Goal: Information Seeking & Learning: Learn about a topic

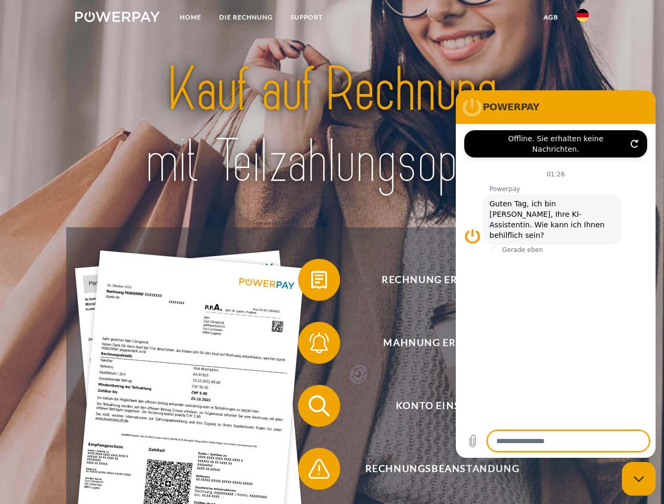
click at [117, 18] on img at bounding box center [117, 17] width 85 height 11
click at [582, 18] on img at bounding box center [582, 15] width 13 height 13
click at [550, 17] on link "agb" at bounding box center [550, 17] width 33 height 19
click at [311, 282] on span at bounding box center [303, 280] width 53 height 53
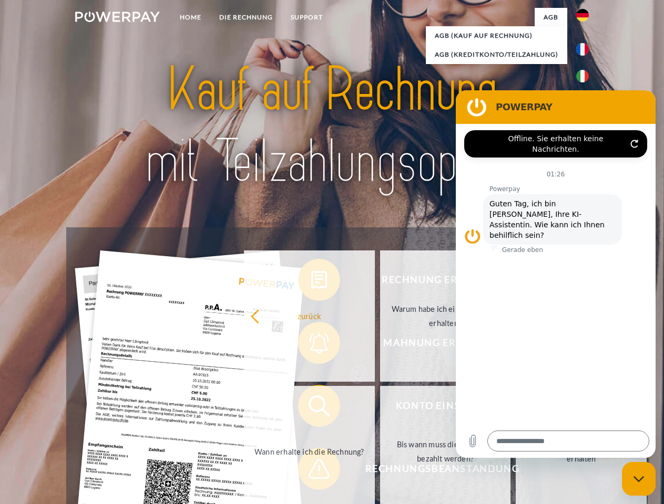
click at [311, 345] on div "Rechnung erhalten? Mahnung erhalten? Konto einsehen" at bounding box center [331, 437] width 531 height 420
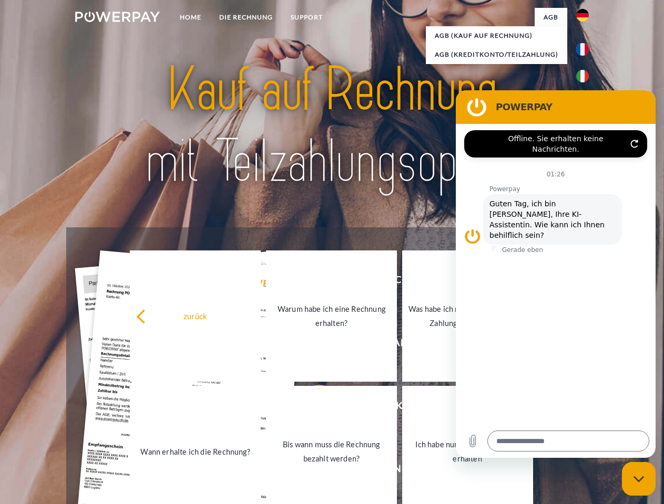
click at [311, 408] on link "Bis wann muss die Rechnung bezahlt werden?" at bounding box center [331, 451] width 131 height 131
click at [311, 471] on span at bounding box center [303, 469] width 53 height 53
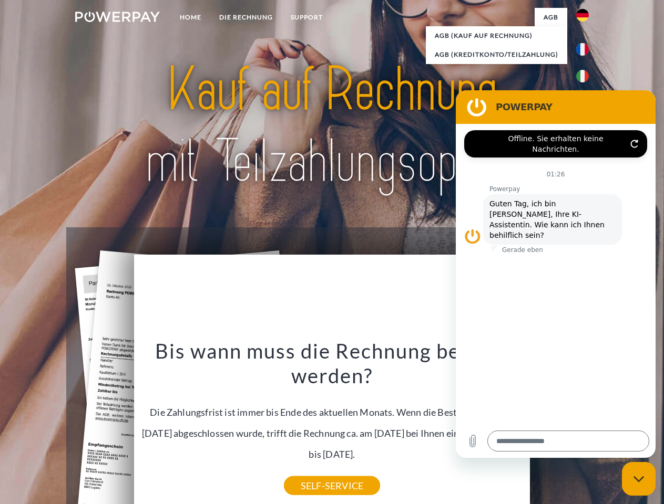
click at [638, 479] on icon "Messaging-Fenster schließen" at bounding box center [638, 479] width 11 height 7
type textarea "*"
